Goal: Task Accomplishment & Management: Use online tool/utility

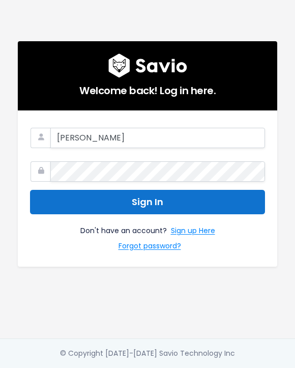
click at [125, 198] on button "Sign In" at bounding box center [147, 202] width 235 height 25
click at [184, 198] on button "Sign In" at bounding box center [147, 202] width 235 height 25
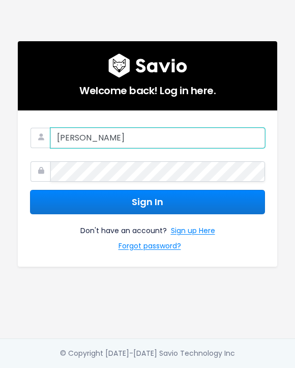
click at [99, 131] on input "[PERSON_NAME]" at bounding box center [157, 138] width 215 height 20
type input "[EMAIL_ADDRESS][DOMAIN_NAME]"
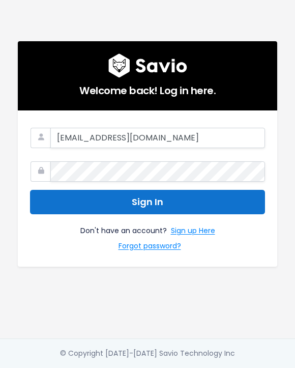
click at [151, 195] on button "Sign In" at bounding box center [147, 202] width 235 height 25
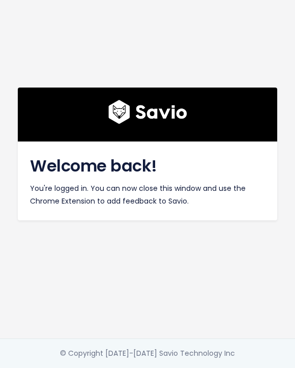
click at [143, 196] on p "You're logged in. You can now close this window and use the Chrome Extension to…" at bounding box center [147, 194] width 235 height 25
